Goal: Task Accomplishment & Management: Complete application form

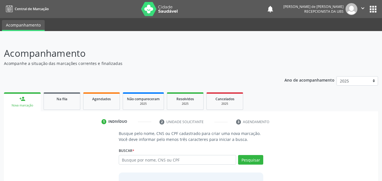
click at [137, 159] on input "text" at bounding box center [178, 160] width 118 height 10
type input "PAULO CESAR LEMOS DE MELO"
click at [257, 157] on div "PAULO CESAR LEMOS DE MELO Busque por nome, CNS ou CPF Nenhum resultado encontra…" at bounding box center [191, 162] width 145 height 14
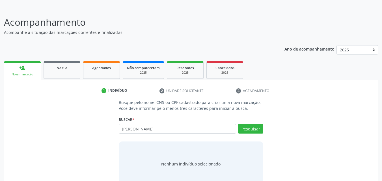
scroll to position [45, 0]
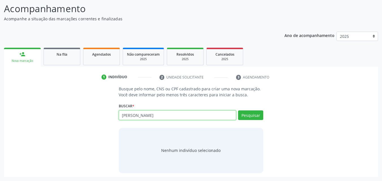
drag, startPoint x: 188, startPoint y: 116, endPoint x: 73, endPoint y: 116, distance: 114.9
click at [73, 116] on div "Busque pelo nome, CNS ou CPF cadastrado para criar uma nova marcação. Você deve…" at bounding box center [191, 129] width 367 height 87
drag, startPoint x: 186, startPoint y: 118, endPoint x: 102, endPoint y: 128, distance: 84.9
click at [102, 128] on div "Busque pelo nome, CNS ou CPF cadastrado para criar uma nova marcação. Você deve…" at bounding box center [191, 129] width 367 height 87
paste input "702503312944534"
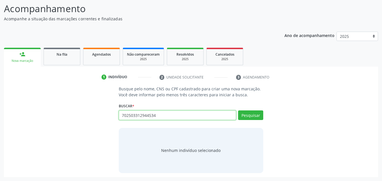
type input "702503312944534"
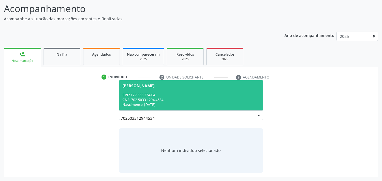
click at [170, 97] on div "CPF: 129.553.374-04" at bounding box center [192, 95] width 138 height 5
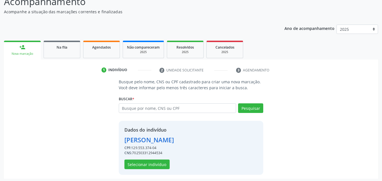
scroll to position [53, 0]
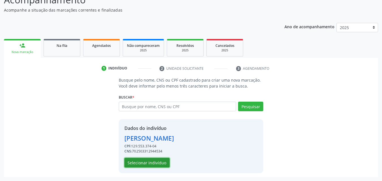
click at [146, 163] on button "Selecionar indivíduo" at bounding box center [147, 163] width 45 height 10
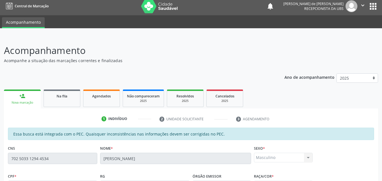
scroll to position [0, 0]
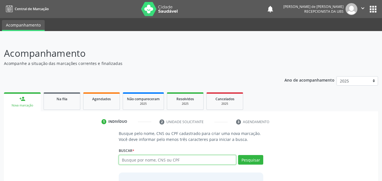
click at [141, 160] on input "text" at bounding box center [178, 160] width 118 height 10
paste input "702503312944534"
type input "702503312944534"
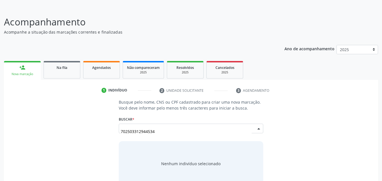
scroll to position [45, 0]
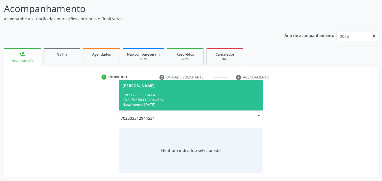
click at [193, 100] on div "CNS: 702 5033 1294 4534" at bounding box center [192, 100] width 138 height 5
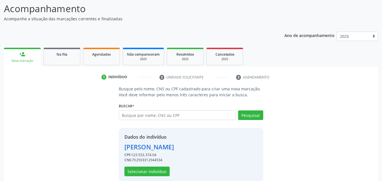
scroll to position [53, 0]
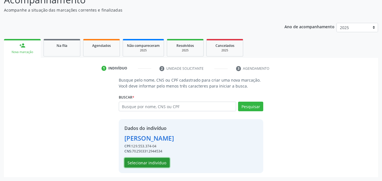
click at [143, 163] on button "Selecionar indivíduo" at bounding box center [147, 163] width 45 height 10
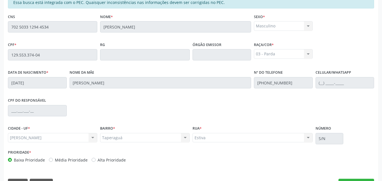
scroll to position [150, 0]
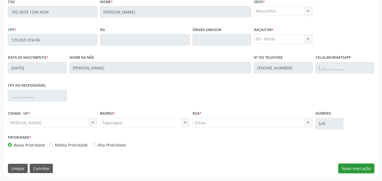
click at [345, 168] on button "Nova marcação" at bounding box center [357, 169] width 36 height 10
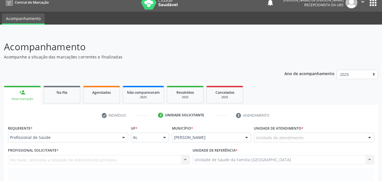
scroll to position [0, 0]
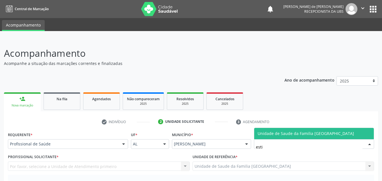
type input "estiv"
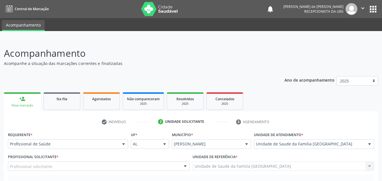
scroll to position [132, 0]
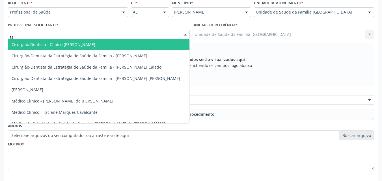
type input "tac"
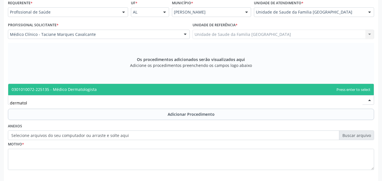
type input "dermatolo"
click at [17, 93] on span "0301010072-225135 - Médico Dermatologista" at bounding box center [191, 89] width 366 height 11
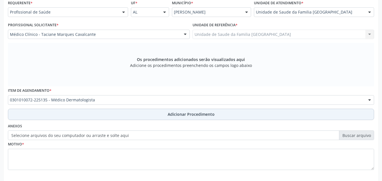
click at [46, 118] on button "Adicionar Procedimento" at bounding box center [191, 114] width 367 height 11
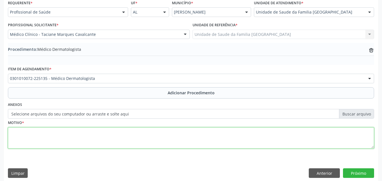
click at [42, 142] on textarea at bounding box center [191, 139] width 367 height 22
type textarea "LESÃO DE PELE ATÍPICA EM MSD."
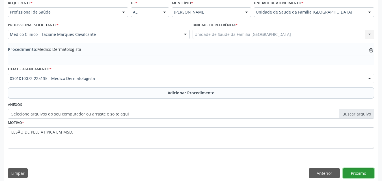
click at [360, 170] on button "Próximo" at bounding box center [358, 174] width 31 height 10
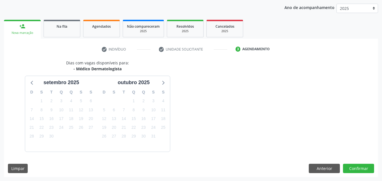
scroll to position [89, 0]
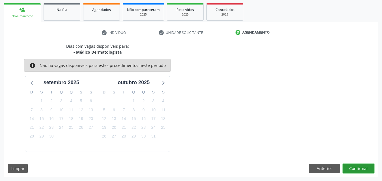
click at [354, 168] on button "Confirmar" at bounding box center [358, 169] width 31 height 10
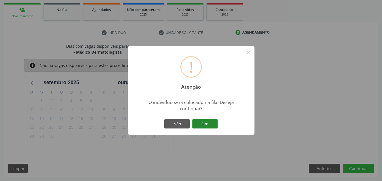
click at [195, 121] on button "Sim" at bounding box center [204, 124] width 25 height 10
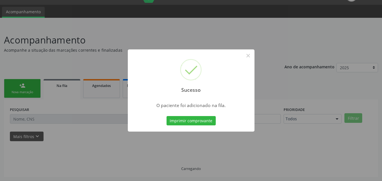
scroll to position [13, 0]
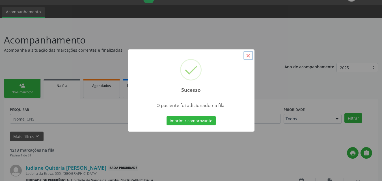
click at [250, 54] on button "×" at bounding box center [249, 56] width 10 height 10
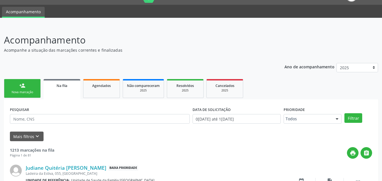
click at [32, 87] on link "person_add Nova marcação" at bounding box center [22, 88] width 37 height 19
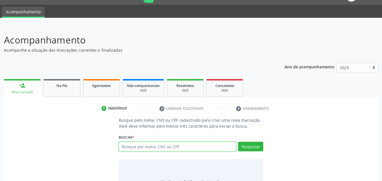
click at [153, 146] on input "text" at bounding box center [178, 147] width 118 height 10
paste input "702509348780634"
type input "702509348780634"
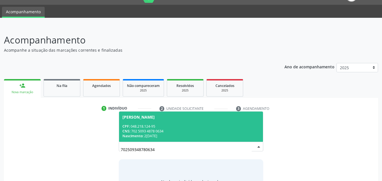
click at [179, 118] on div "[PERSON_NAME]" at bounding box center [192, 117] width 138 height 5
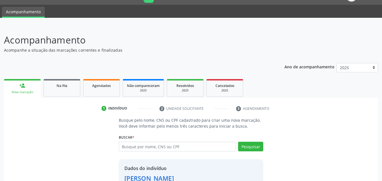
scroll to position [53, 0]
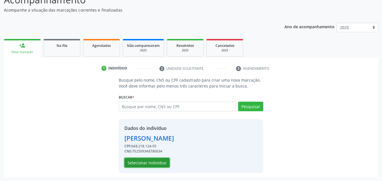
click at [158, 161] on button "Selecionar indivíduo" at bounding box center [147, 163] width 45 height 10
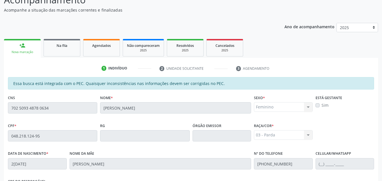
scroll to position [150, 0]
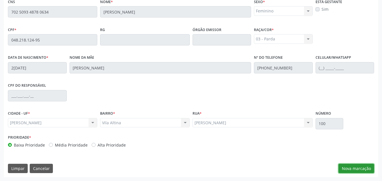
click at [341, 169] on button "Nova marcação" at bounding box center [357, 169] width 36 height 10
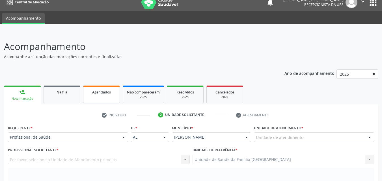
scroll to position [0, 0]
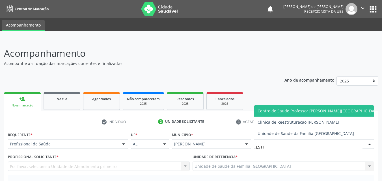
type input "ESTIV"
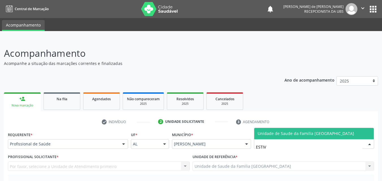
click at [259, 133] on span "Unidade de Saude da Familia [GEOGRAPHIC_DATA]" at bounding box center [306, 133] width 97 height 5
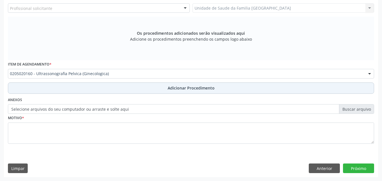
click at [46, 86] on button "Adicionar Procedimento" at bounding box center [191, 88] width 367 height 11
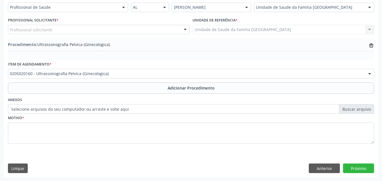
scroll to position [137, 0]
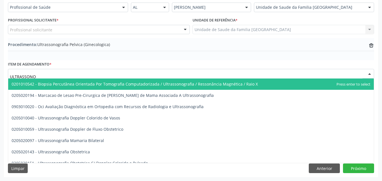
type input "ULTRASSONOG"
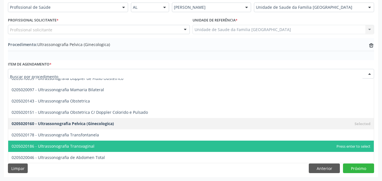
scroll to position [0, 0]
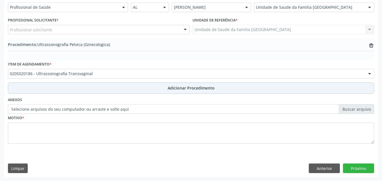
click at [46, 85] on button "Adicionar Procedimento" at bounding box center [191, 88] width 367 height 11
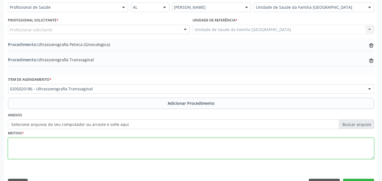
click at [50, 144] on textarea at bounding box center [191, 149] width 367 height 22
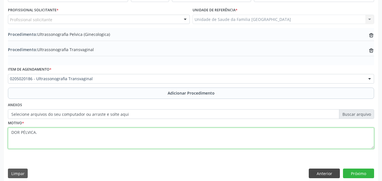
scroll to position [152, 0]
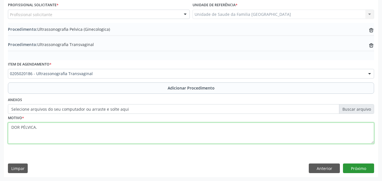
type textarea "DOR PÉLVICA."
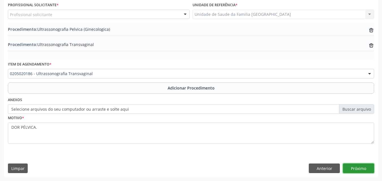
click at [349, 166] on button "Próximo" at bounding box center [358, 169] width 31 height 10
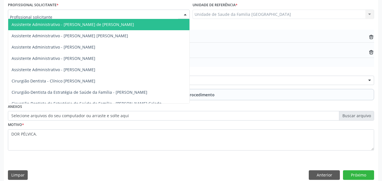
click at [52, 18] on div at bounding box center [99, 15] width 182 height 10
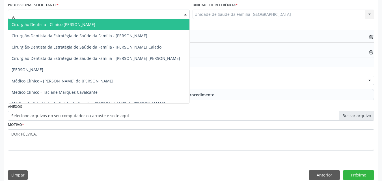
type input "TAC"
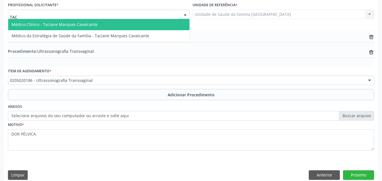
click at [65, 25] on span "Médico Clínico - Taciane Marques Cavalcante" at bounding box center [55, 24] width 86 height 5
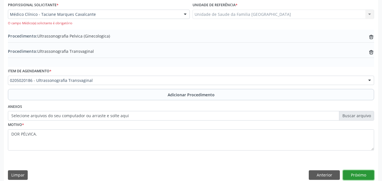
click at [356, 175] on button "Próximo" at bounding box center [358, 176] width 31 height 10
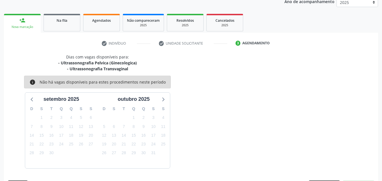
scroll to position [95, 0]
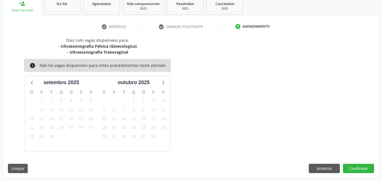
click at [356, 176] on div "Dias com vagas disponíveis para: - Ultrassonografia Pelvica (Ginecologica) - Ul…" at bounding box center [191, 107] width 374 height 140
click at [357, 171] on button "Confirmar" at bounding box center [358, 169] width 31 height 10
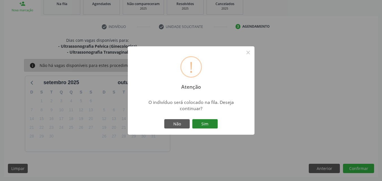
click at [204, 123] on button "Sim" at bounding box center [204, 124] width 25 height 10
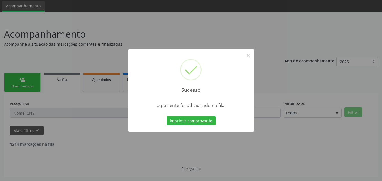
scroll to position [13, 0]
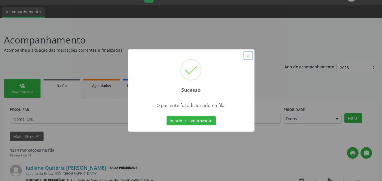
drag, startPoint x: 250, startPoint y: 57, endPoint x: 171, endPoint y: 115, distance: 97.8
click at [250, 57] on button "×" at bounding box center [249, 56] width 10 height 10
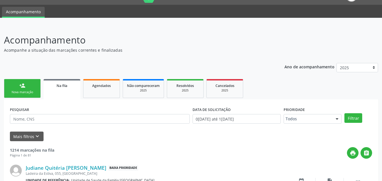
click at [19, 83] on link "person_add Nova marcação" at bounding box center [22, 88] width 37 height 19
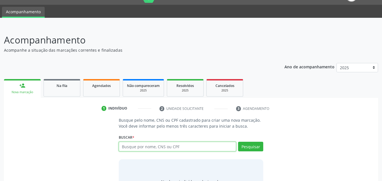
click at [134, 147] on input "text" at bounding box center [178, 147] width 118 height 10
type input "700401428422340"
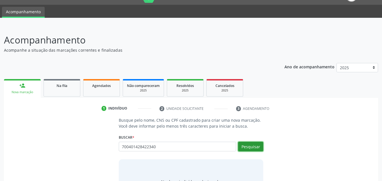
click at [248, 149] on button "Pesquisar" at bounding box center [250, 147] width 25 height 10
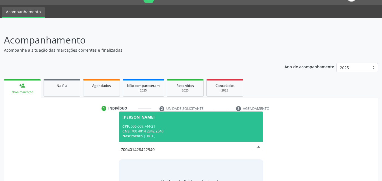
click at [171, 126] on div "CPF: 006.009.744-21" at bounding box center [192, 126] width 138 height 5
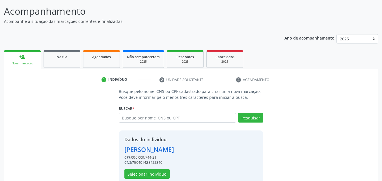
scroll to position [53, 0]
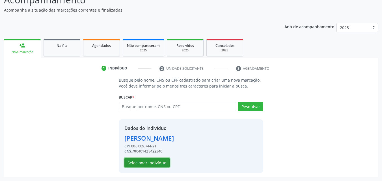
click at [148, 164] on button "Selecionar indivíduo" at bounding box center [147, 163] width 45 height 10
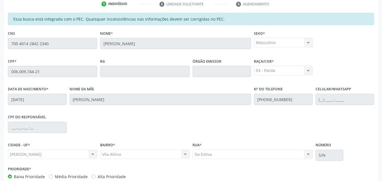
scroll to position [150, 0]
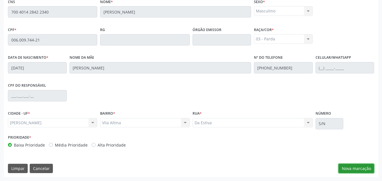
click at [363, 169] on button "Nova marcação" at bounding box center [357, 169] width 36 height 10
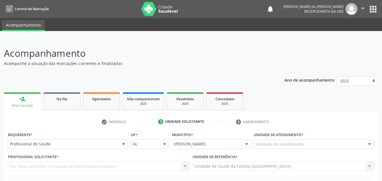
scroll to position [132, 0]
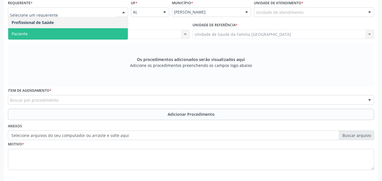
click at [29, 37] on span "Paciente" at bounding box center [68, 33] width 120 height 11
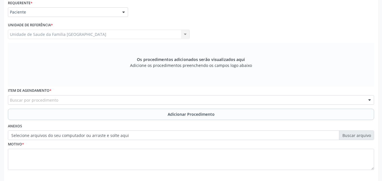
scroll to position [159, 0]
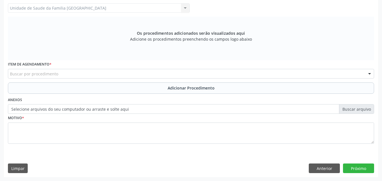
click at [62, 72] on div "Buscar por procedimento" at bounding box center [191, 74] width 367 height 10
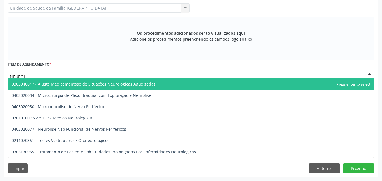
type input "NEUROLO"
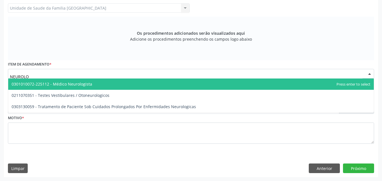
click at [63, 82] on span "0301010072-225112 - Médico Neurologista" at bounding box center [52, 84] width 81 height 5
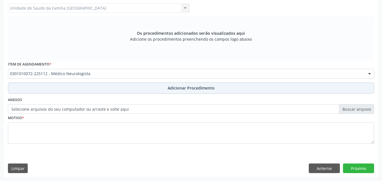
click at [60, 87] on button "Adicionar Procedimento" at bounding box center [191, 88] width 367 height 11
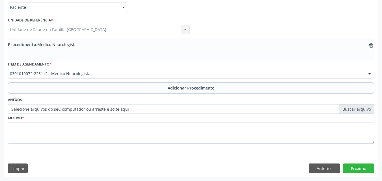
scroll to position [137, 0]
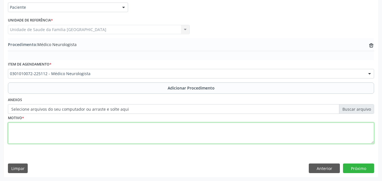
click at [56, 127] on textarea at bounding box center [191, 134] width 367 height 22
type textarea "NEUROPEDIATRA."
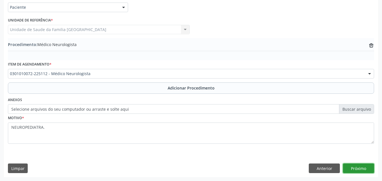
click at [362, 167] on button "Próximo" at bounding box center [358, 169] width 31 height 10
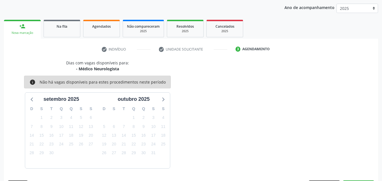
scroll to position [89, 0]
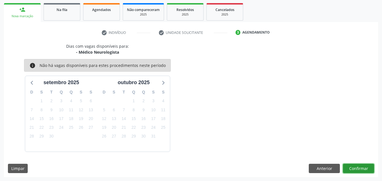
click at [352, 167] on button "Confirmar" at bounding box center [358, 169] width 31 height 10
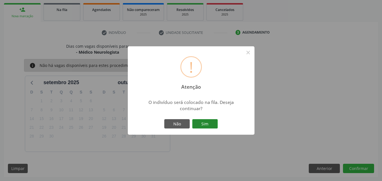
click at [210, 124] on button "Sim" at bounding box center [204, 124] width 25 height 10
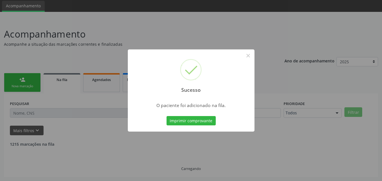
scroll to position [13, 0]
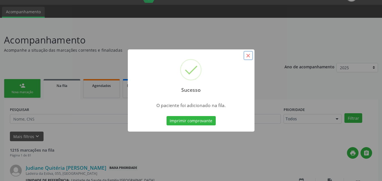
click at [249, 55] on button "×" at bounding box center [249, 56] width 10 height 10
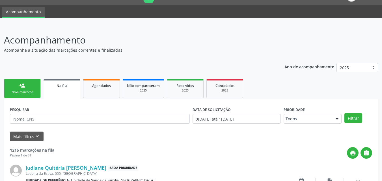
click at [17, 90] on link "person_add Nova marcação" at bounding box center [22, 88] width 37 height 19
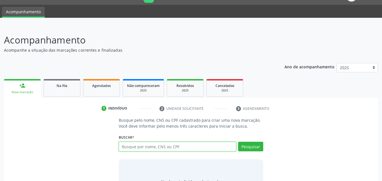
click at [129, 147] on input "text" at bounding box center [178, 147] width 118 height 10
type input "898006343248585"
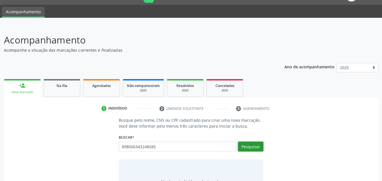
click at [247, 147] on button "Pesquisar" at bounding box center [250, 147] width 25 height 10
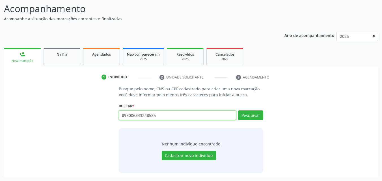
drag, startPoint x: 178, startPoint y: 117, endPoint x: 57, endPoint y: 117, distance: 120.6
click at [73, 117] on div "Busque pelo nome, CNS ou CPF cadastrado para criar uma nova marcação. Você deve…" at bounding box center [191, 129] width 367 height 87
paste input "898006343248589"
type input "898006343248589"
click at [247, 114] on button "Pesquisar" at bounding box center [250, 116] width 25 height 10
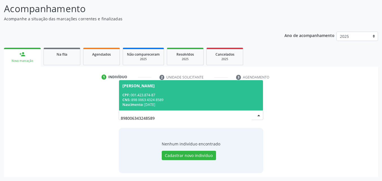
click at [172, 86] on div "[PERSON_NAME]" at bounding box center [192, 86] width 138 height 5
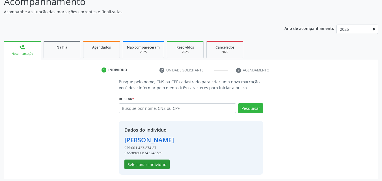
scroll to position [53, 0]
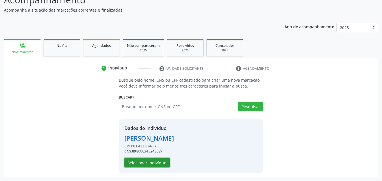
click at [137, 162] on button "Selecionar indivíduo" at bounding box center [147, 163] width 45 height 10
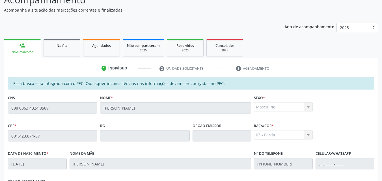
scroll to position [150, 0]
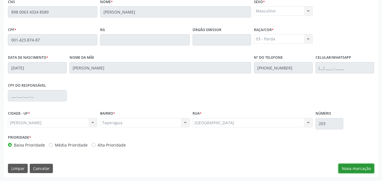
click at [359, 168] on button "Nova marcação" at bounding box center [357, 169] width 36 height 10
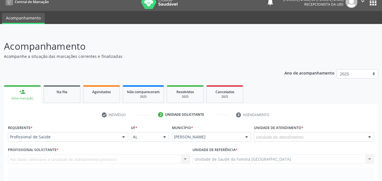
scroll to position [0, 0]
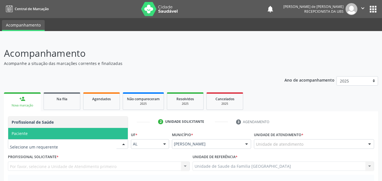
click at [23, 133] on span "Paciente" at bounding box center [20, 133] width 16 height 5
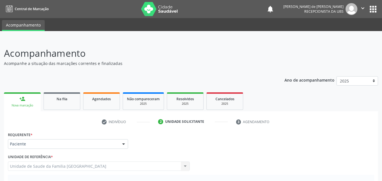
scroll to position [132, 0]
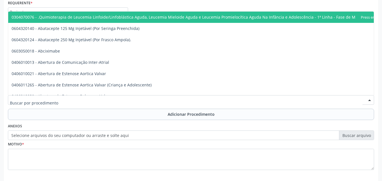
type input "g"
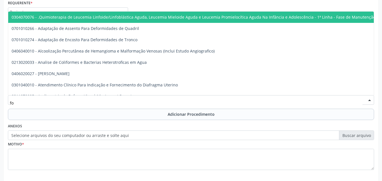
type input "fon"
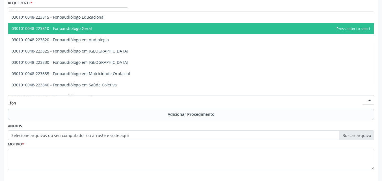
click at [75, 32] on span "0301010048-223810 - Fonoaudiólogo Geral" at bounding box center [191, 28] width 366 height 11
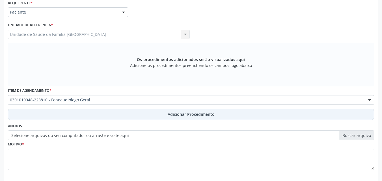
click at [73, 116] on button "Adicionar Procedimento" at bounding box center [191, 114] width 367 height 11
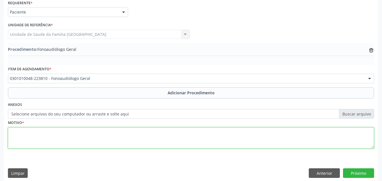
click at [65, 140] on textarea at bounding box center [191, 139] width 367 height 22
type textarea "URGENTE CRIANÇA COM EXTREMA NECESSIDADE DE CONSULTA."
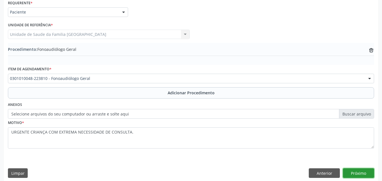
click at [362, 175] on button "Próximo" at bounding box center [358, 174] width 31 height 10
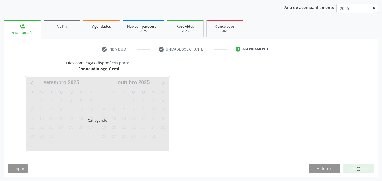
scroll to position [89, 0]
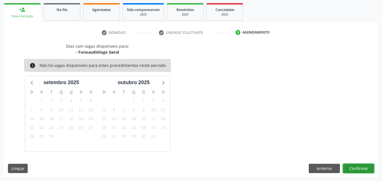
click at [359, 170] on button "Confirmar" at bounding box center [358, 169] width 31 height 10
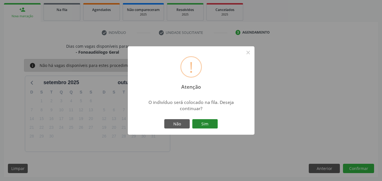
click at [205, 121] on button "Sim" at bounding box center [204, 124] width 25 height 10
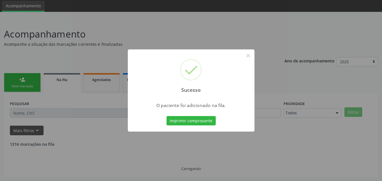
scroll to position [13, 0]
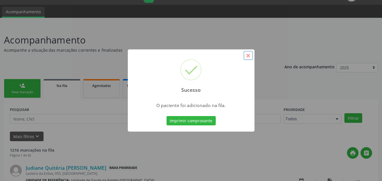
click at [250, 54] on button "×" at bounding box center [249, 56] width 10 height 10
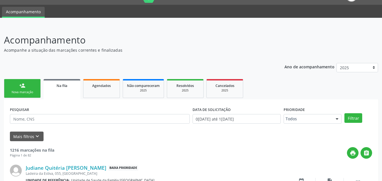
click at [32, 85] on link "person_add Nova marcação" at bounding box center [22, 88] width 37 height 19
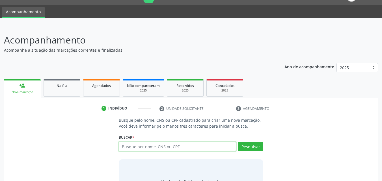
click at [161, 144] on input "text" at bounding box center [178, 147] width 118 height 10
type input "[PERSON_NAME]"
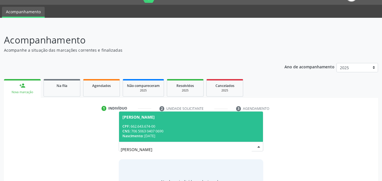
click at [164, 132] on div "CNS: 706 5063 0407 0690" at bounding box center [192, 131] width 138 height 5
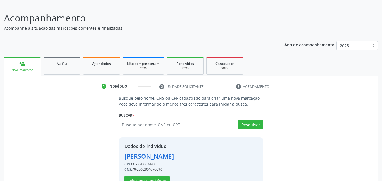
scroll to position [53, 0]
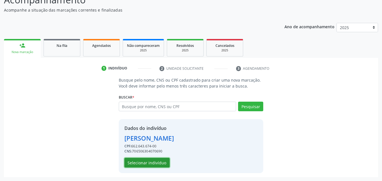
click at [156, 160] on button "Selecionar indivíduo" at bounding box center [147, 163] width 45 height 10
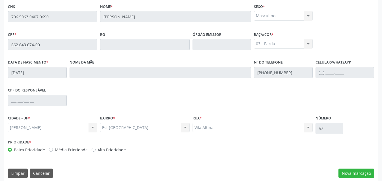
scroll to position [150, 0]
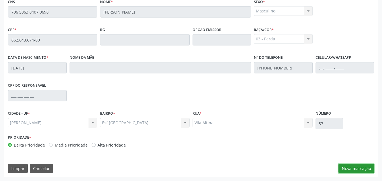
click at [366, 166] on button "Nova marcação" at bounding box center [357, 169] width 36 height 10
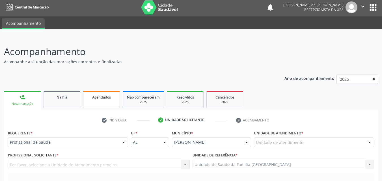
scroll to position [0, 0]
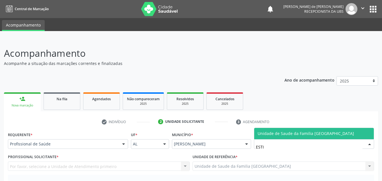
type input "ESTIV"
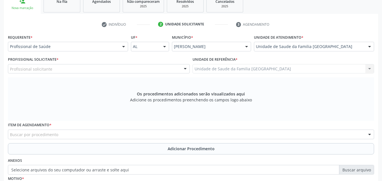
scroll to position [132, 0]
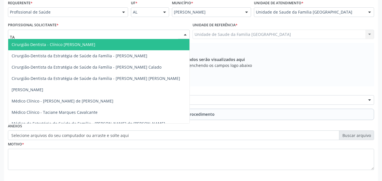
type input "TAC"
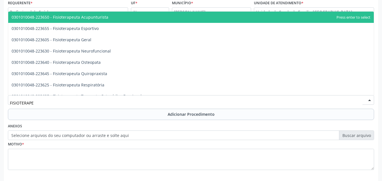
type input "FISIOTERAPEU"
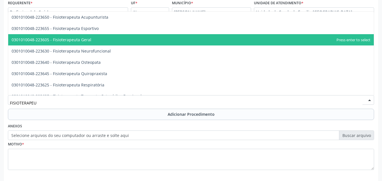
click at [60, 39] on span "0301010048-223605 - Fisioterapeuta Geral" at bounding box center [52, 39] width 80 height 5
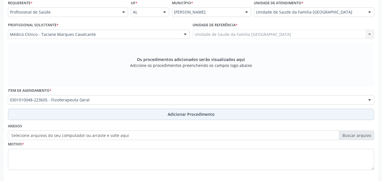
click at [63, 112] on button "Adicionar Procedimento" at bounding box center [191, 114] width 367 height 11
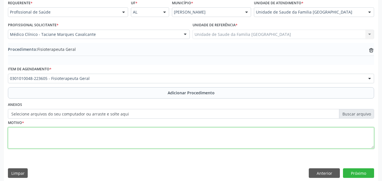
click at [55, 142] on textarea at bounding box center [191, 139] width 367 height 22
type textarea "CONSULTA EM FISIOTERAPIA, M755 - BURSITE DO OMBRO."
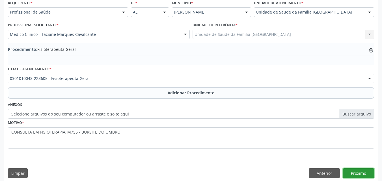
click at [351, 175] on button "Próximo" at bounding box center [358, 174] width 31 height 10
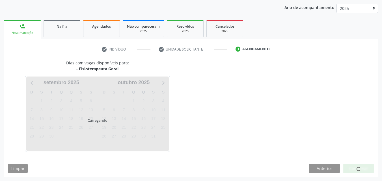
scroll to position [89, 0]
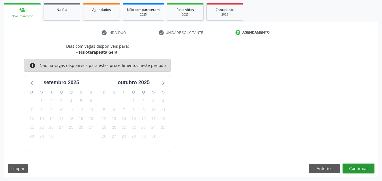
click at [352, 171] on button "Confirmar" at bounding box center [358, 169] width 31 height 10
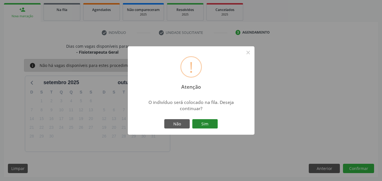
click at [210, 123] on button "Sim" at bounding box center [204, 124] width 25 height 10
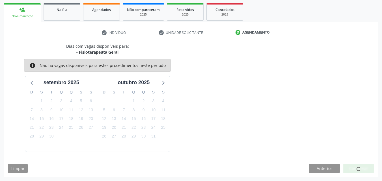
scroll to position [13, 0]
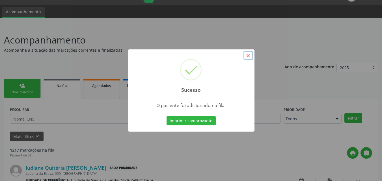
click at [248, 58] on button "×" at bounding box center [249, 56] width 10 height 10
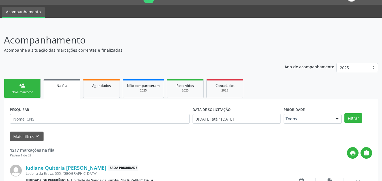
click at [25, 91] on div "Nova marcação" at bounding box center [22, 92] width 28 height 4
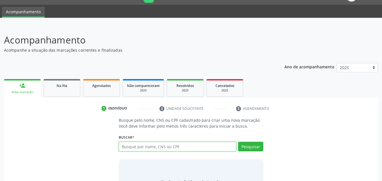
click at [127, 151] on input "text" at bounding box center [178, 147] width 118 height 10
type input "66264367400"
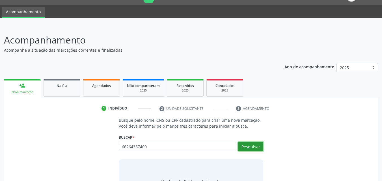
click at [258, 149] on button "Pesquisar" at bounding box center [250, 147] width 25 height 10
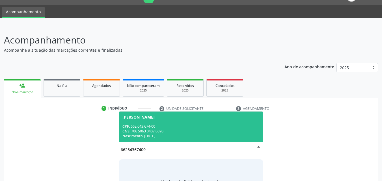
click at [214, 131] on div "CNS: 706 5063 0407 0690" at bounding box center [192, 131] width 138 height 5
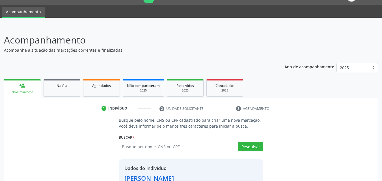
scroll to position [53, 0]
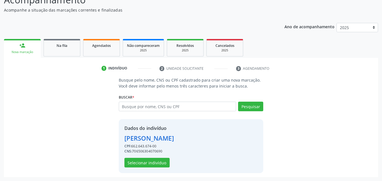
click at [174, 135] on div "[PERSON_NAME]" at bounding box center [150, 138] width 50 height 9
click at [146, 164] on button "Selecionar indivíduo" at bounding box center [147, 163] width 45 height 10
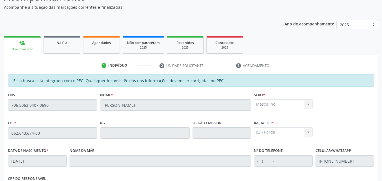
scroll to position [150, 0]
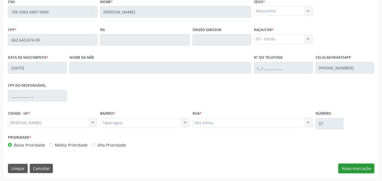
click at [344, 170] on button "Nova marcação" at bounding box center [357, 169] width 36 height 10
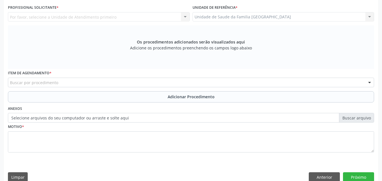
scroll to position [18, 0]
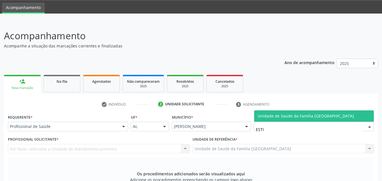
type input "ESTIV"
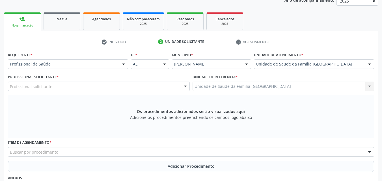
scroll to position [150, 0]
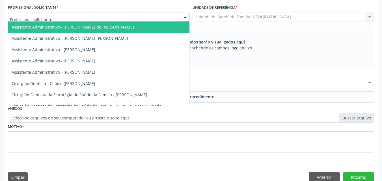
click at [57, 15] on div at bounding box center [99, 17] width 182 height 10
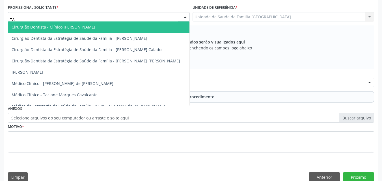
type input "TAC"
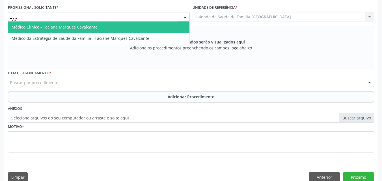
click at [66, 28] on span "Médico Clínico - Taciane Marques Cavalcante" at bounding box center [55, 26] width 86 height 5
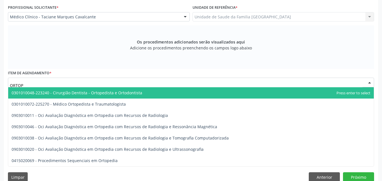
type input "ORTOPE"
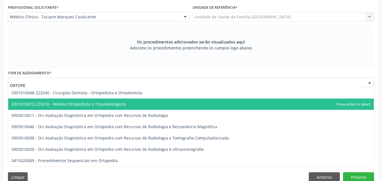
click at [85, 106] on span "0301010072-225270 - Médico Ortopedista e Traumatologista" at bounding box center [69, 104] width 114 height 5
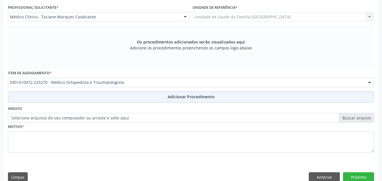
click at [83, 99] on button "Adicionar Procedimento" at bounding box center [191, 96] width 367 height 11
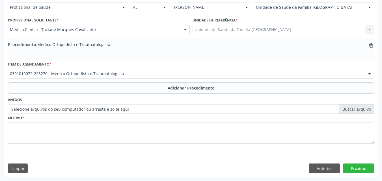
scroll to position [137, 0]
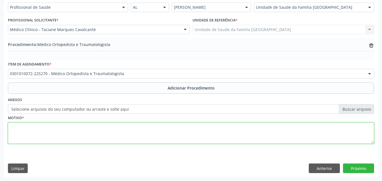
click at [80, 136] on textarea at bounding box center [191, 134] width 367 height 22
type textarea "RUPTURA ESPONTÂNEA DE OUTROS TENDÕES."
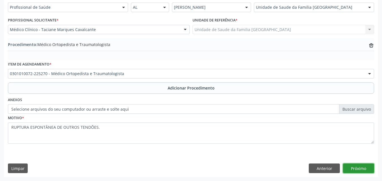
click at [369, 166] on button "Próximo" at bounding box center [358, 169] width 31 height 10
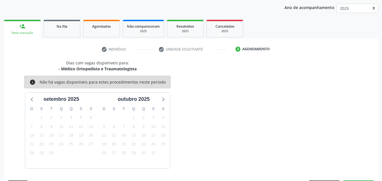
scroll to position [89, 0]
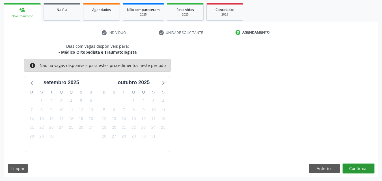
click at [369, 166] on button "Confirmar" at bounding box center [358, 169] width 31 height 10
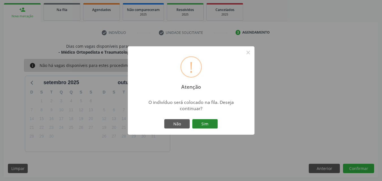
click at [213, 124] on button "Sim" at bounding box center [204, 124] width 25 height 10
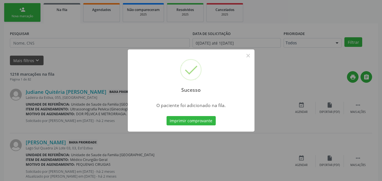
scroll to position [13, 0]
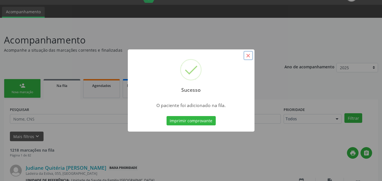
click at [249, 54] on button "×" at bounding box center [249, 56] width 10 height 10
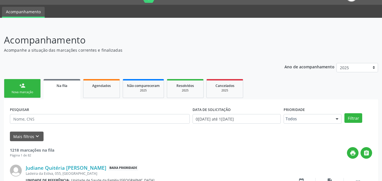
click at [36, 88] on link "person_add Nova marcação" at bounding box center [22, 88] width 37 height 19
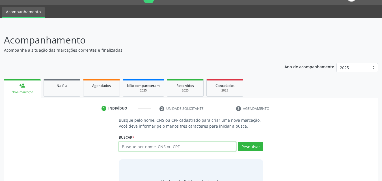
click at [132, 145] on input "text" at bounding box center [178, 147] width 118 height 10
type input "10826999425"
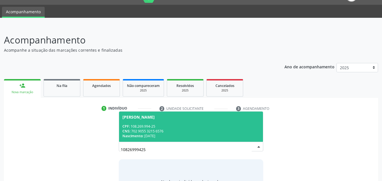
click at [209, 126] on div "CPF: 108.269.994-25" at bounding box center [192, 126] width 138 height 5
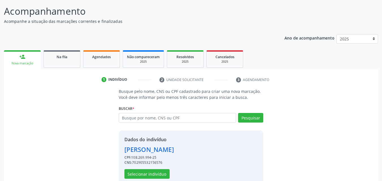
scroll to position [53, 0]
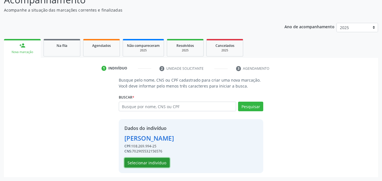
click at [160, 163] on button "Selecionar indivíduo" at bounding box center [147, 163] width 45 height 10
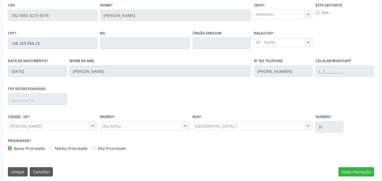
scroll to position [150, 0]
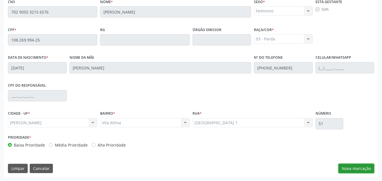
click at [358, 167] on button "Nova marcação" at bounding box center [357, 169] width 36 height 10
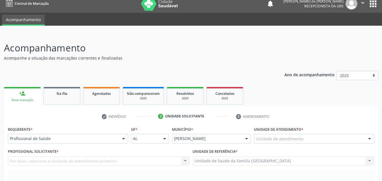
scroll to position [0, 0]
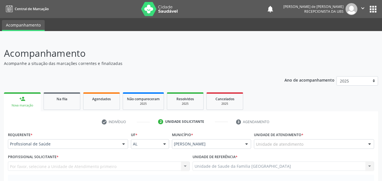
click at [316, 142] on div "Unidade de atendimento" at bounding box center [314, 145] width 120 height 10
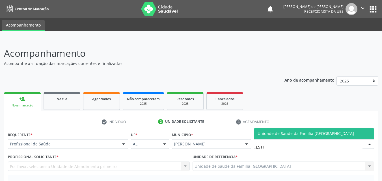
type input "ESTIV"
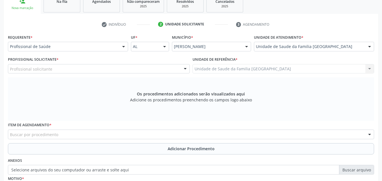
scroll to position [132, 0]
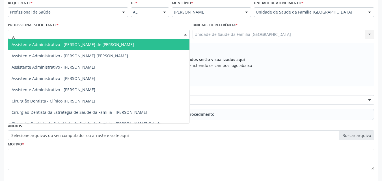
type input "TAC"
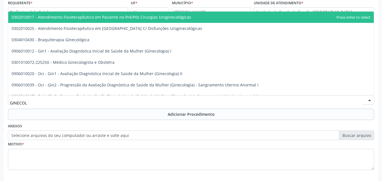
type input "GINECOLO"
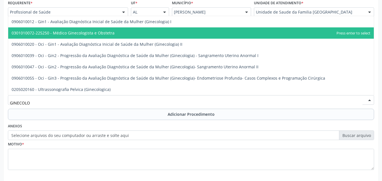
click at [77, 31] on span "0301010072-225250 - Médico Ginecologista e Obstetra" at bounding box center [63, 32] width 103 height 5
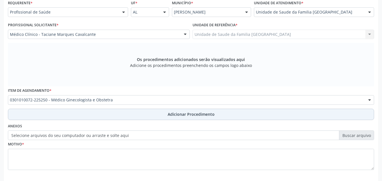
click at [56, 115] on button "Adicionar Procedimento" at bounding box center [191, 114] width 367 height 11
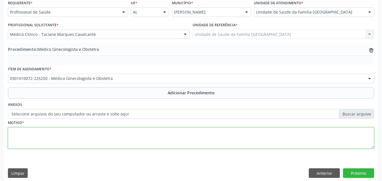
click at [56, 137] on textarea at bounding box center [191, 139] width 367 height 22
type textarea "ACONSELHAMENTO GERAL SOBRE CONTRACEPÇÃO - DIU."
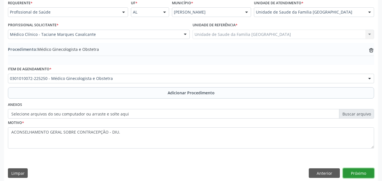
click at [361, 173] on button "Próximo" at bounding box center [358, 174] width 31 height 10
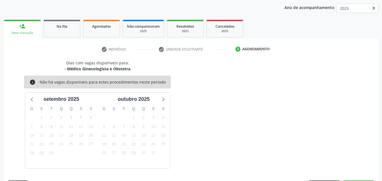
scroll to position [89, 0]
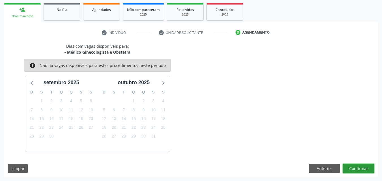
click at [359, 168] on button "Confirmar" at bounding box center [358, 169] width 31 height 10
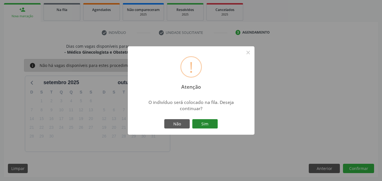
click at [209, 125] on button "Sim" at bounding box center [204, 124] width 25 height 10
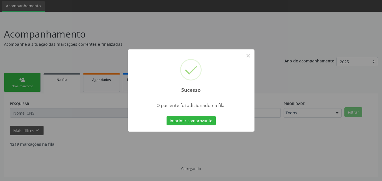
scroll to position [13, 0]
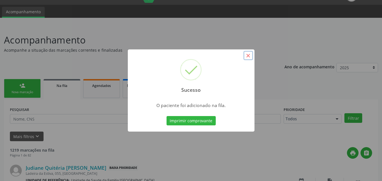
click at [249, 55] on button "×" at bounding box center [249, 56] width 10 height 10
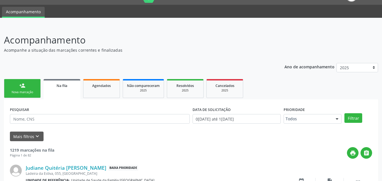
click at [26, 86] on link "person_add Nova marcação" at bounding box center [22, 88] width 37 height 19
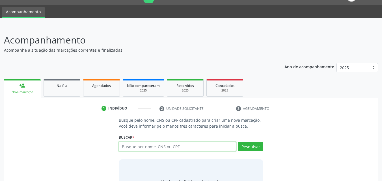
click at [134, 151] on input "text" at bounding box center [178, 147] width 118 height 10
type input "700809902719187"
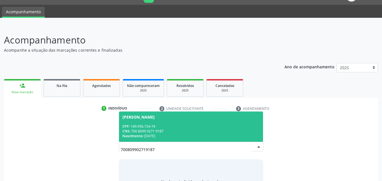
click at [236, 134] on div "Nascimento: [DATE]" at bounding box center [192, 136] width 138 height 5
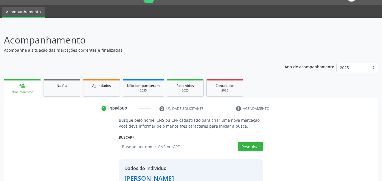
scroll to position [53, 0]
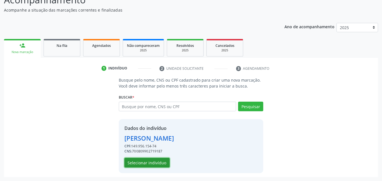
click at [160, 161] on button "Selecionar indivíduo" at bounding box center [147, 163] width 45 height 10
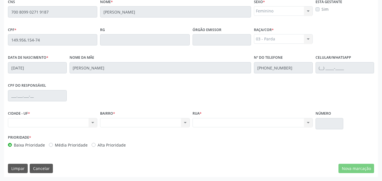
scroll to position [18, 0]
